Goal: Information Seeking & Learning: Learn about a topic

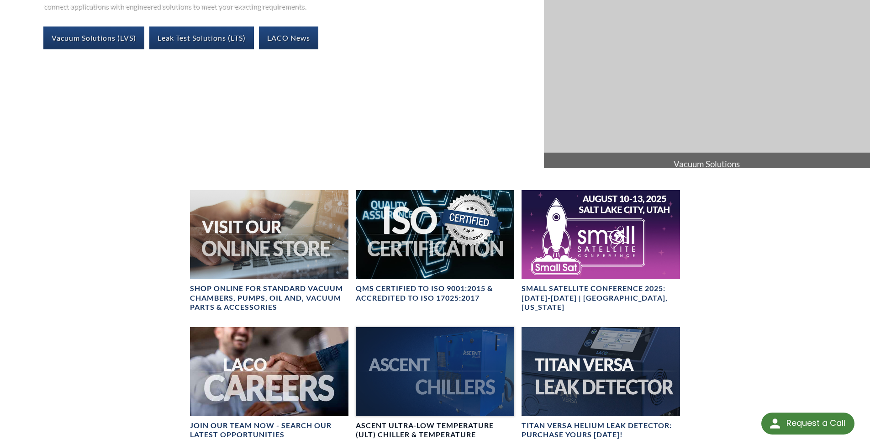
scroll to position [320, 0]
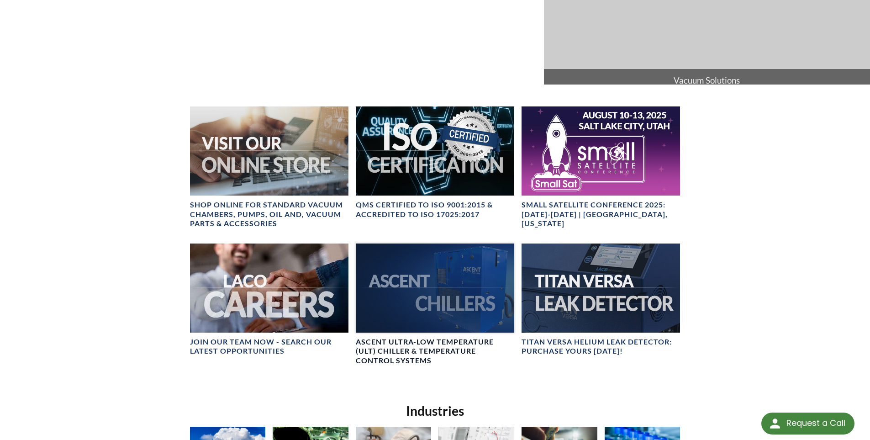
click at [421, 306] on div at bounding box center [435, 287] width 158 height 89
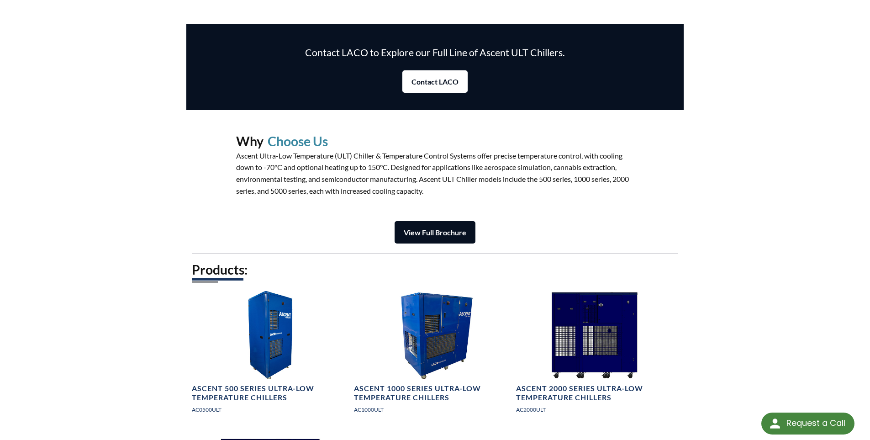
scroll to position [1050, 0]
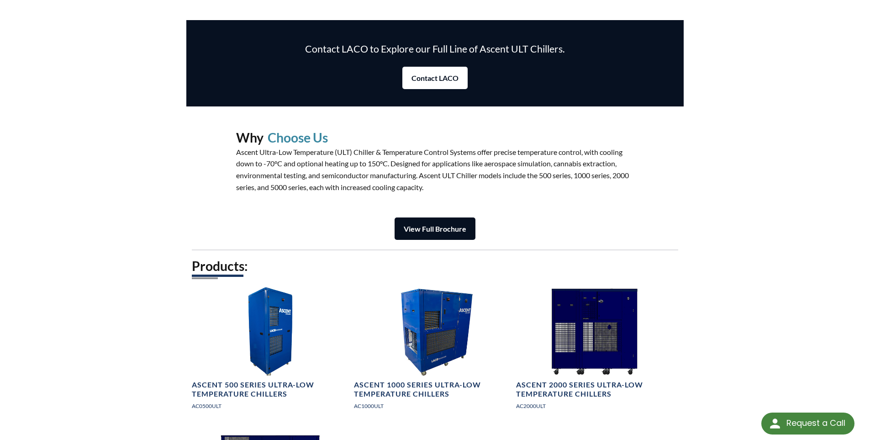
click at [436, 224] on strong "View Full Brochure" at bounding box center [435, 228] width 63 height 9
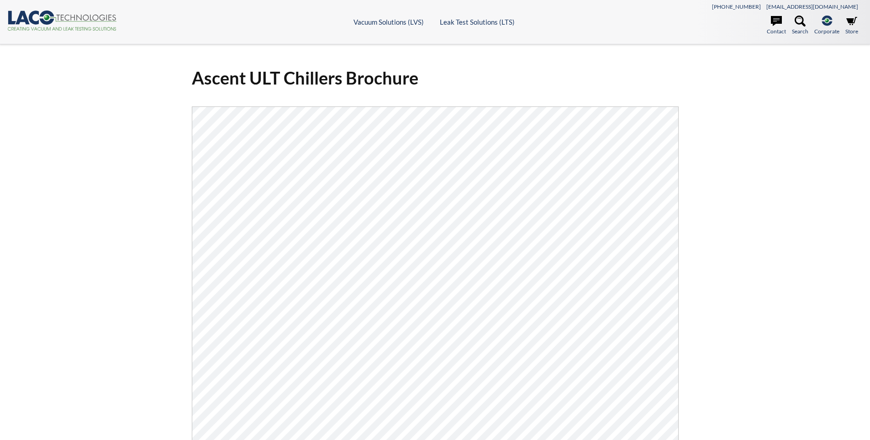
select select "Language Translate Widget"
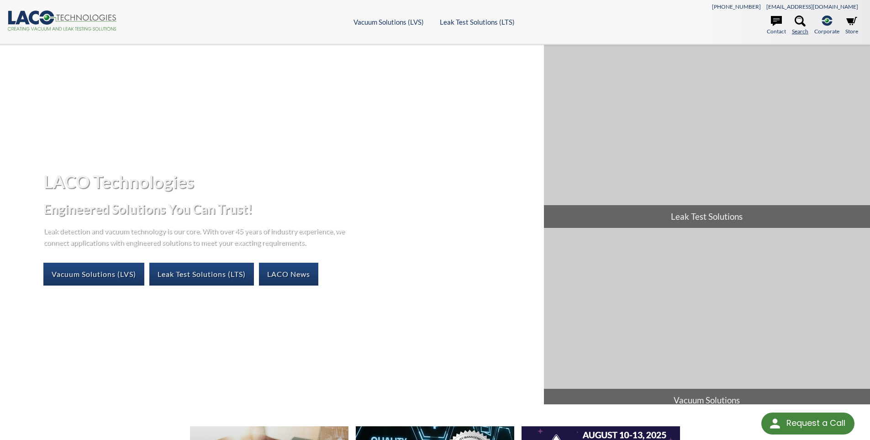
click at [797, 25] on icon at bounding box center [800, 21] width 11 height 11
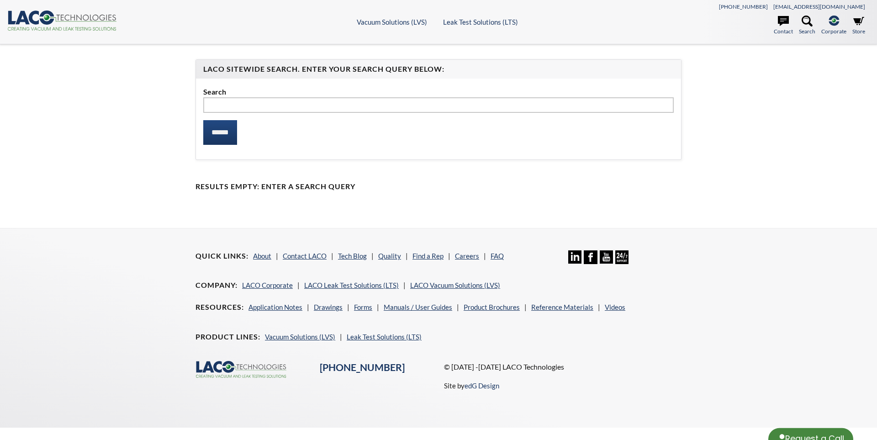
select select "Language Translate Widget"
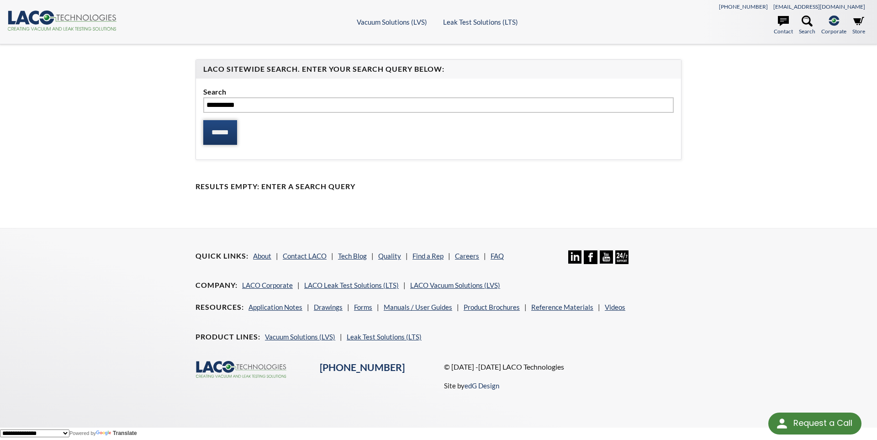
type input "*********"
click at [227, 132] on input "******" at bounding box center [220, 132] width 34 height 25
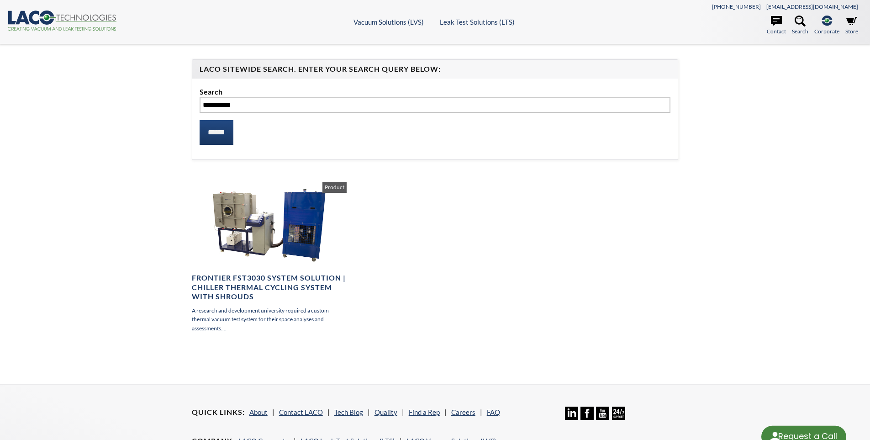
select select "Language Translate Widget"
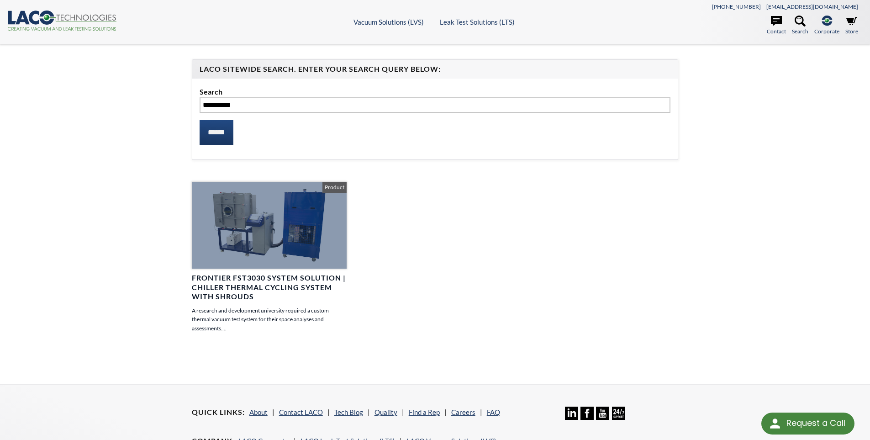
click at [223, 281] on h4 "Frontier FST3030 System Solution | Chiller Thermal Cycling System with Shrouds" at bounding box center [269, 287] width 155 height 28
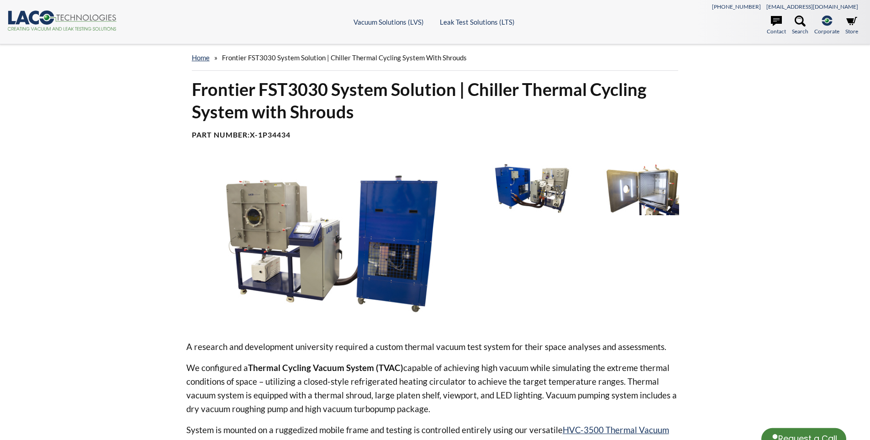
select select "Language Translate Widget"
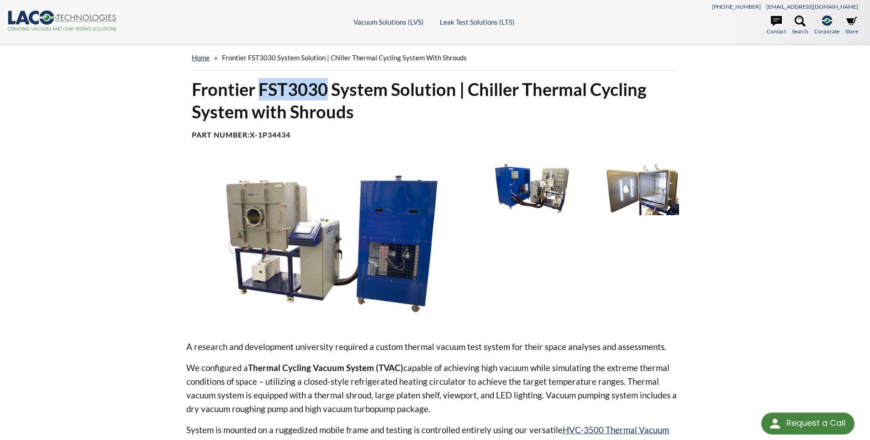
drag, startPoint x: 266, startPoint y: 88, endPoint x: 326, endPoint y: 93, distance: 60.5
click at [326, 93] on h1 "Frontier FST3030 System Solution | Chiller Thermal Cycling System with Shrouds" at bounding box center [435, 100] width 487 height 45
copy h1 "FST3030"
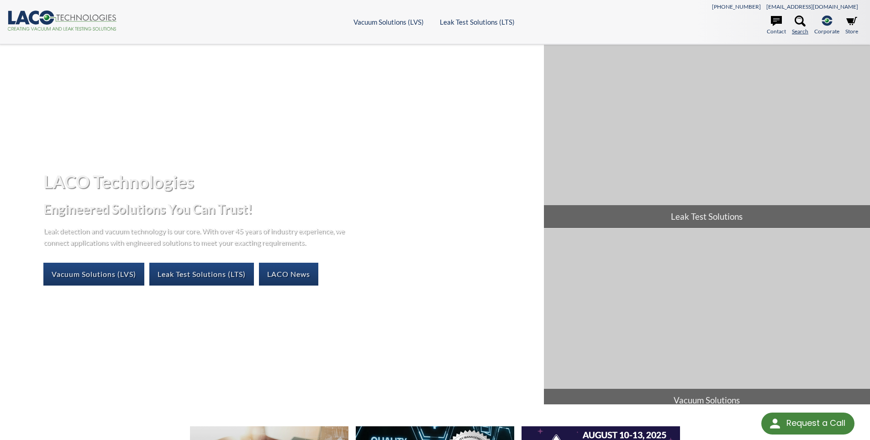
click at [805, 25] on link "Search" at bounding box center [800, 26] width 16 height 20
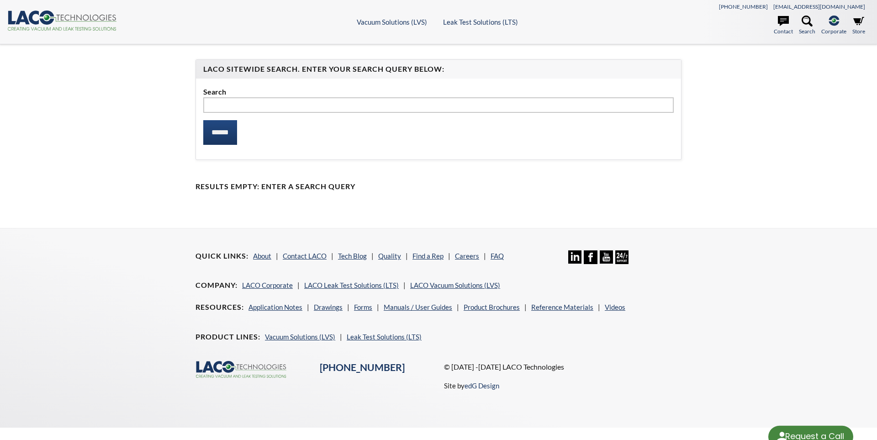
select select "Language Translate Widget"
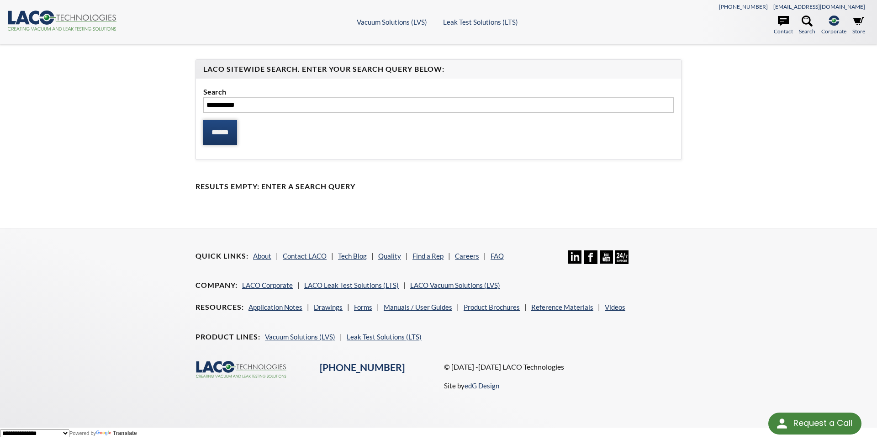
type input "*********"
click at [225, 135] on input "******" at bounding box center [220, 132] width 34 height 25
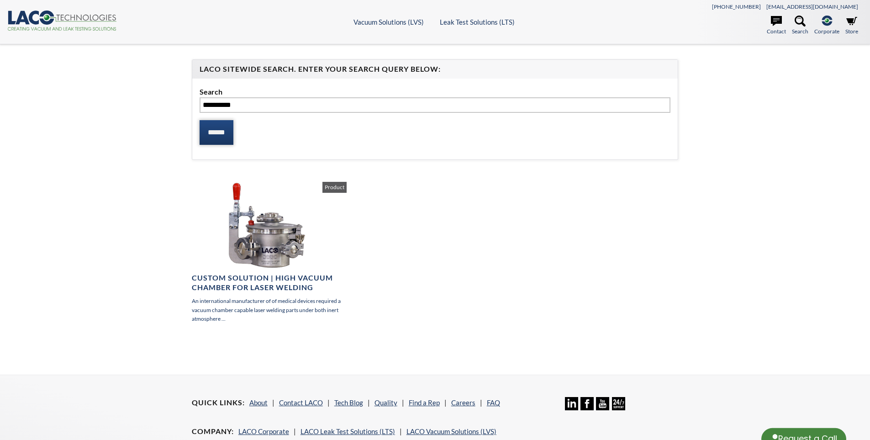
select select "Language Translate Widget"
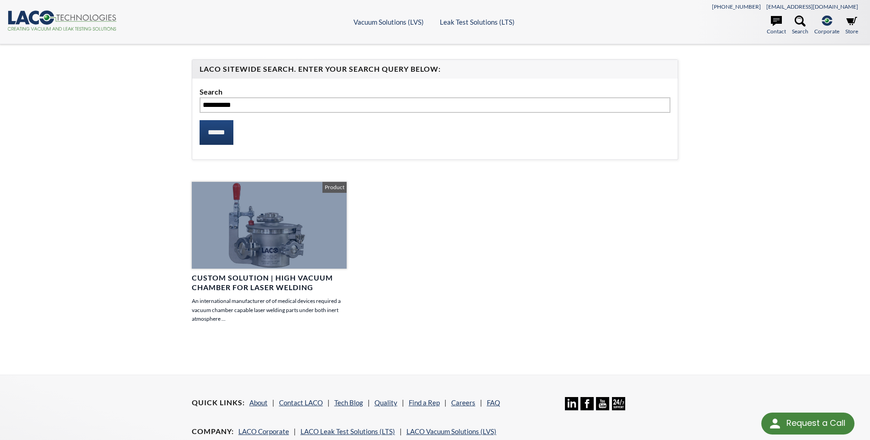
click at [268, 280] on h4 "Custom Solution | High Vacuum Chamber for Laser Welding" at bounding box center [269, 282] width 155 height 19
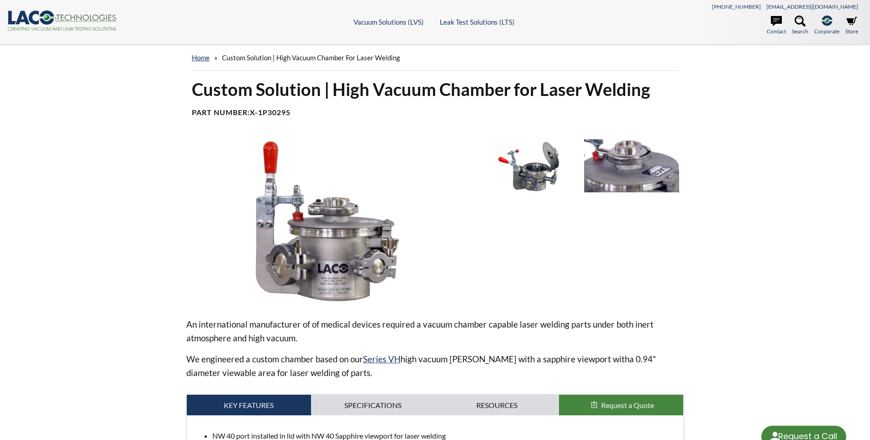
select select "Language Translate Widget"
